Goal: Task Accomplishment & Management: Use online tool/utility

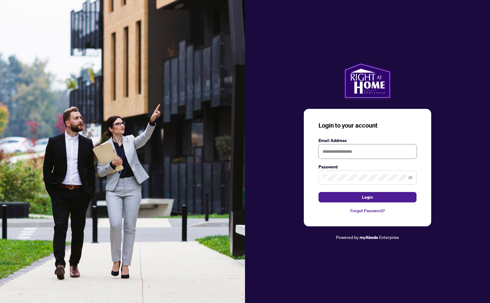
click at [340, 152] on input "text" at bounding box center [368, 151] width 98 height 14
click at [410, 176] on icon "eye-invisible" at bounding box center [410, 178] width 4 height 4
type input "**********"
click at [411, 178] on icon "eye" at bounding box center [410, 177] width 4 height 3
click at [366, 196] on span "Login" at bounding box center [367, 197] width 11 height 10
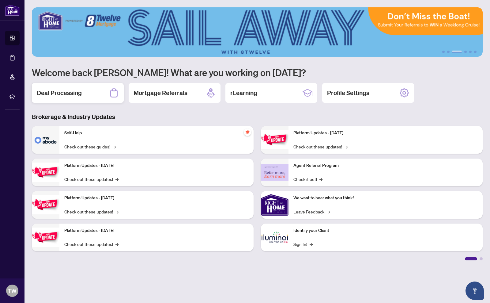
click at [72, 93] on h2 "Deal Processing" at bounding box center [59, 93] width 45 height 9
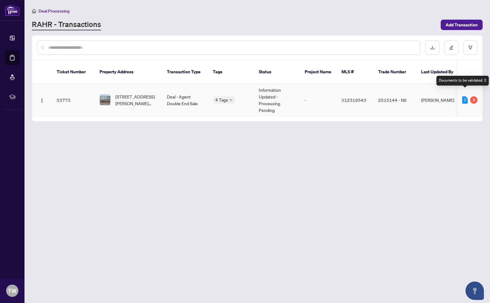
click at [465, 96] on div "2" at bounding box center [465, 99] width 6 height 7
click at [62, 92] on td "53773" at bounding box center [73, 100] width 43 height 32
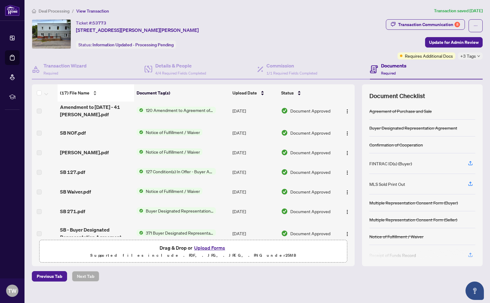
scroll to position [48, 0]
